Goal: Task Accomplishment & Management: Manage account settings

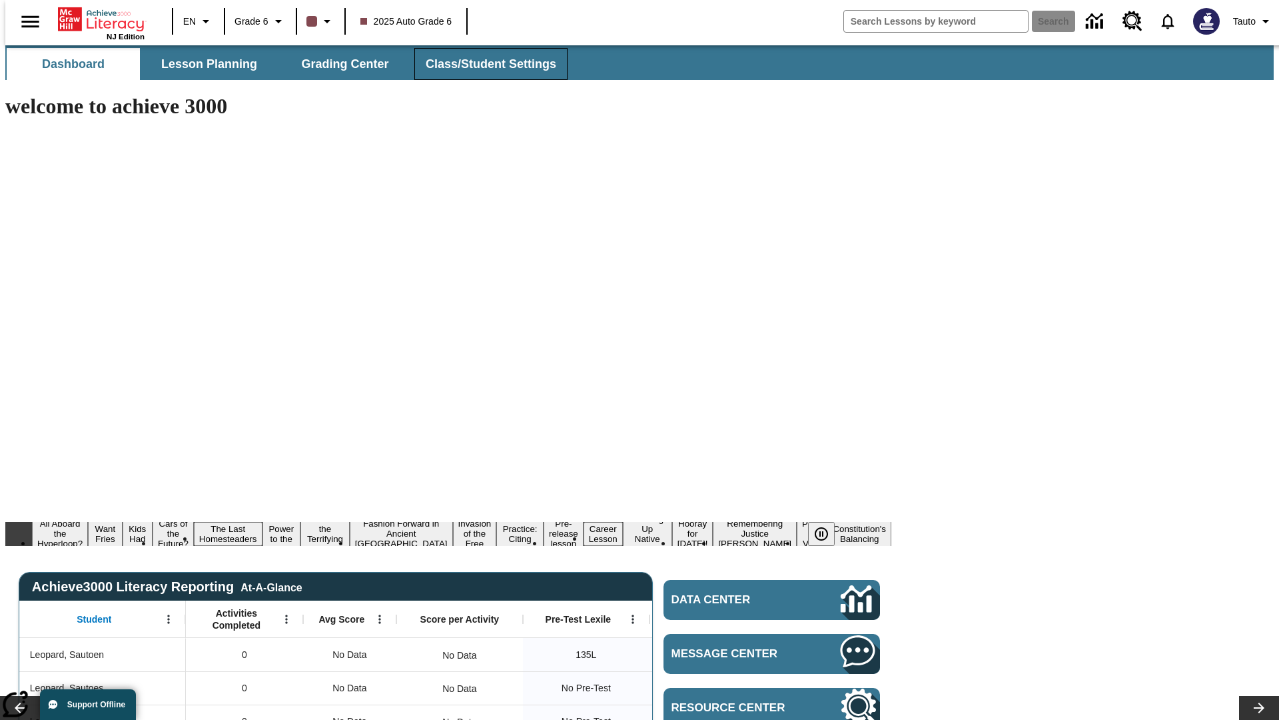
click at [484, 64] on span "Class/Student Settings" at bounding box center [491, 64] width 131 height 15
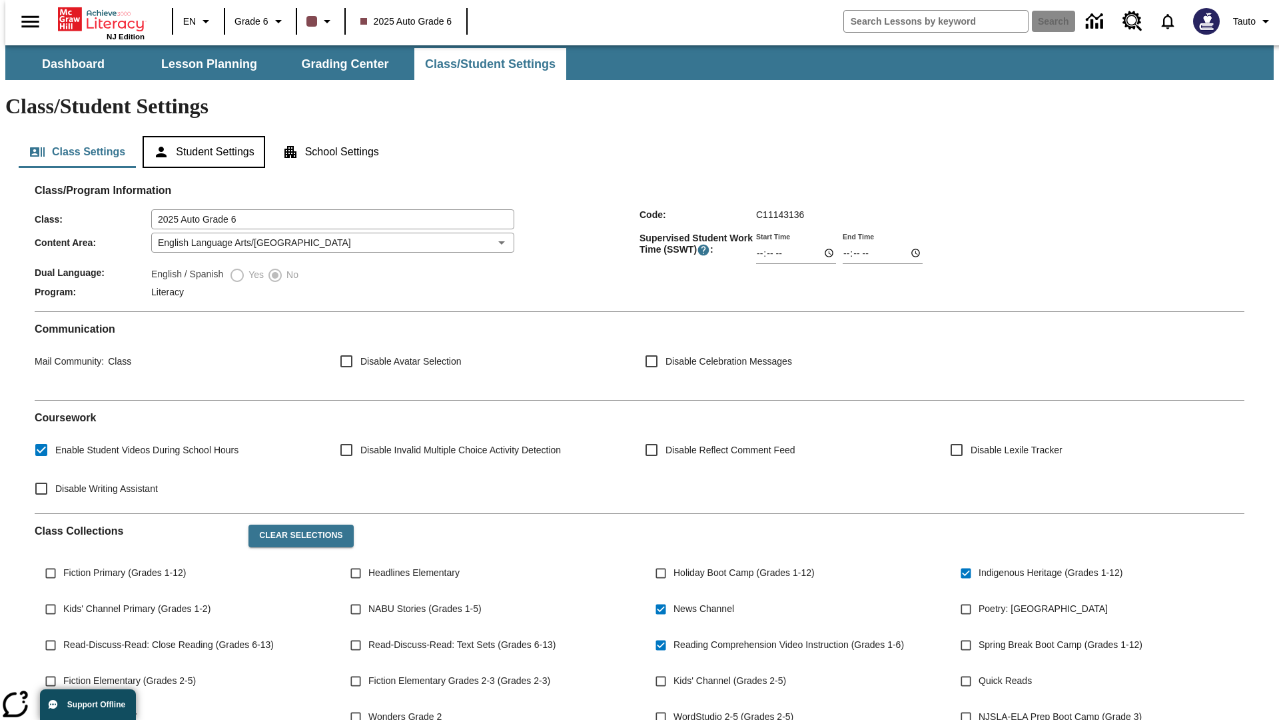
click at [201, 136] on button "Student Settings" at bounding box center [204, 152] width 122 height 32
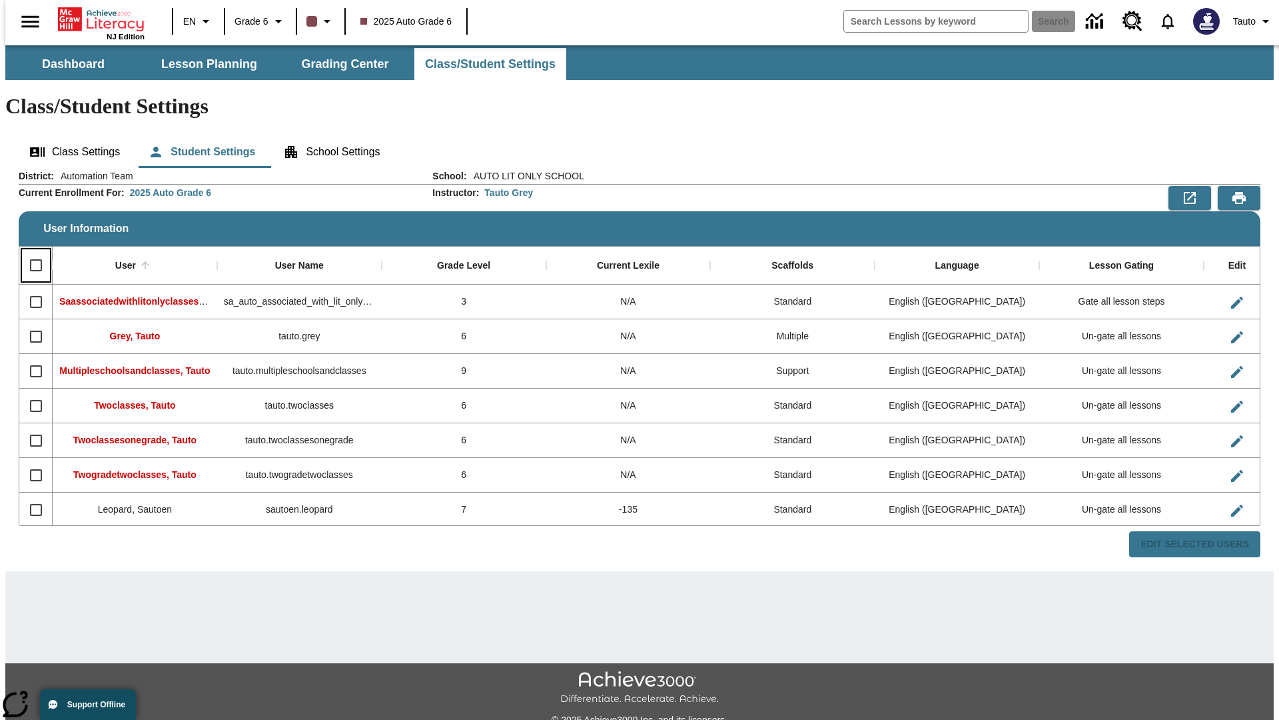
click at [30, 251] on input "Select all rows" at bounding box center [36, 265] width 28 height 28
checkbox input "true"
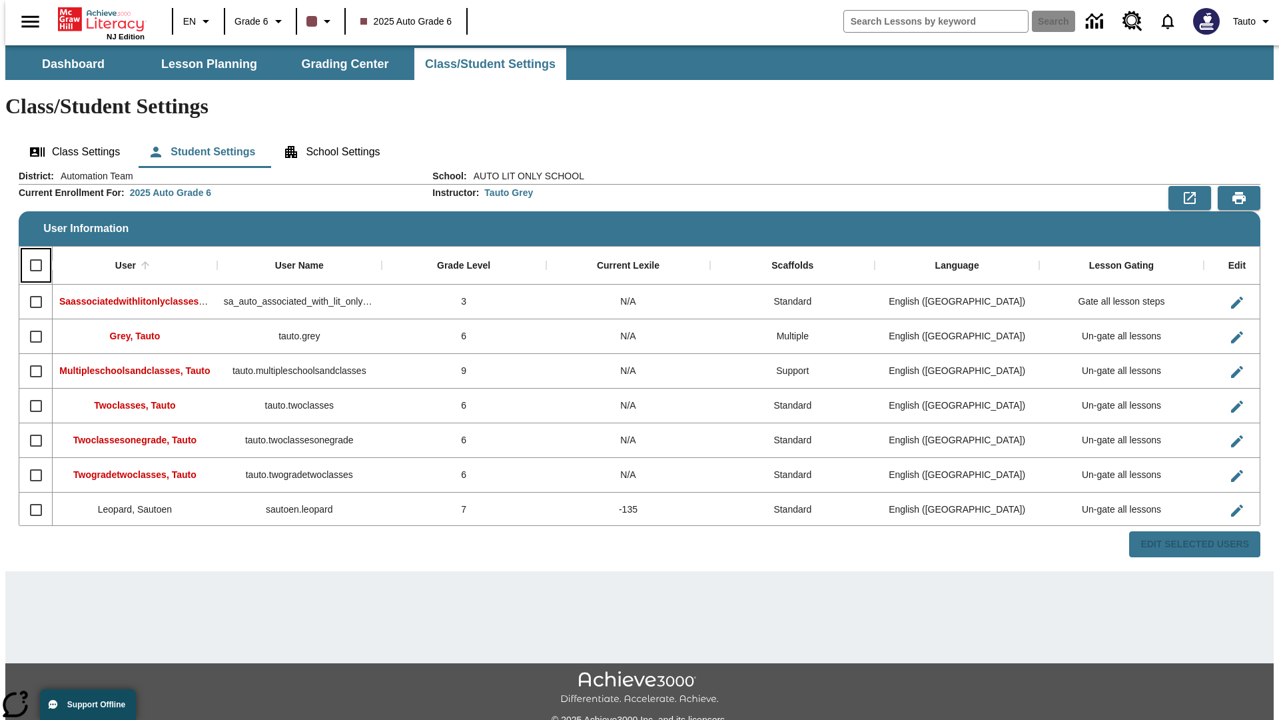
checkbox input "true"
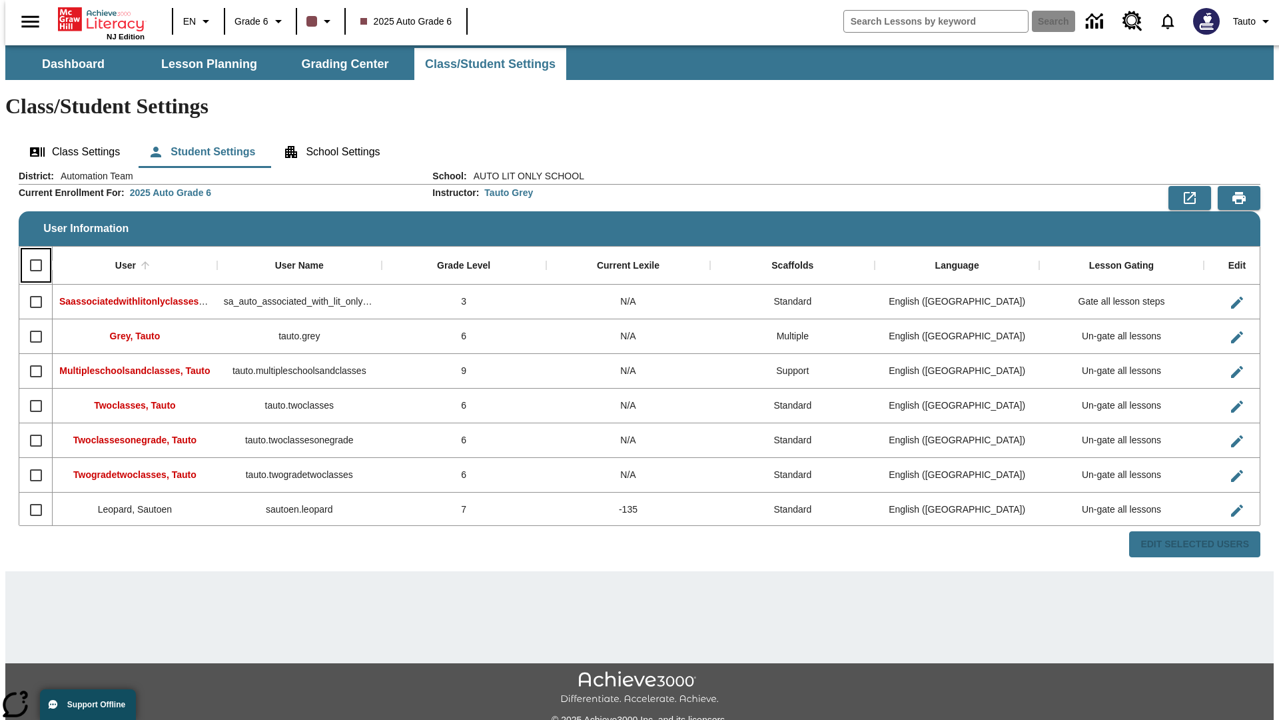
checkbox input "true"
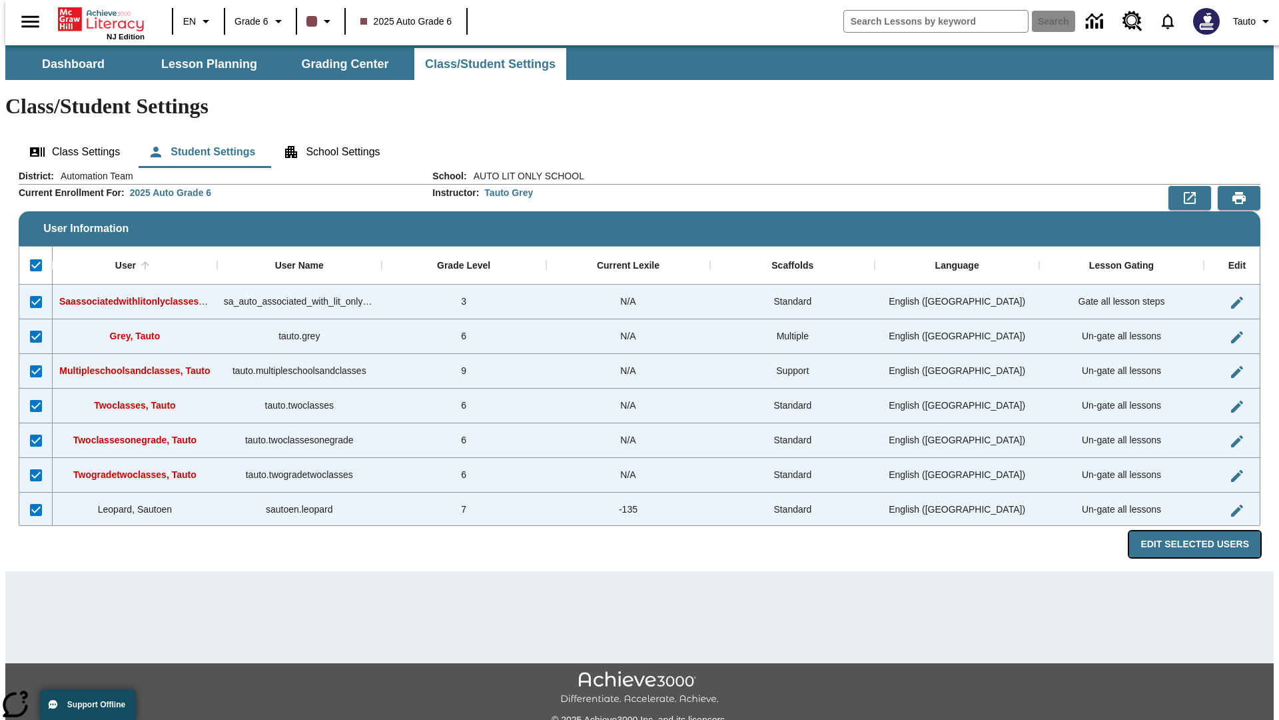
click at [1205, 531] on button "Edit Selected Users" at bounding box center [1194, 544] width 131 height 26
